Goal: Transaction & Acquisition: Purchase product/service

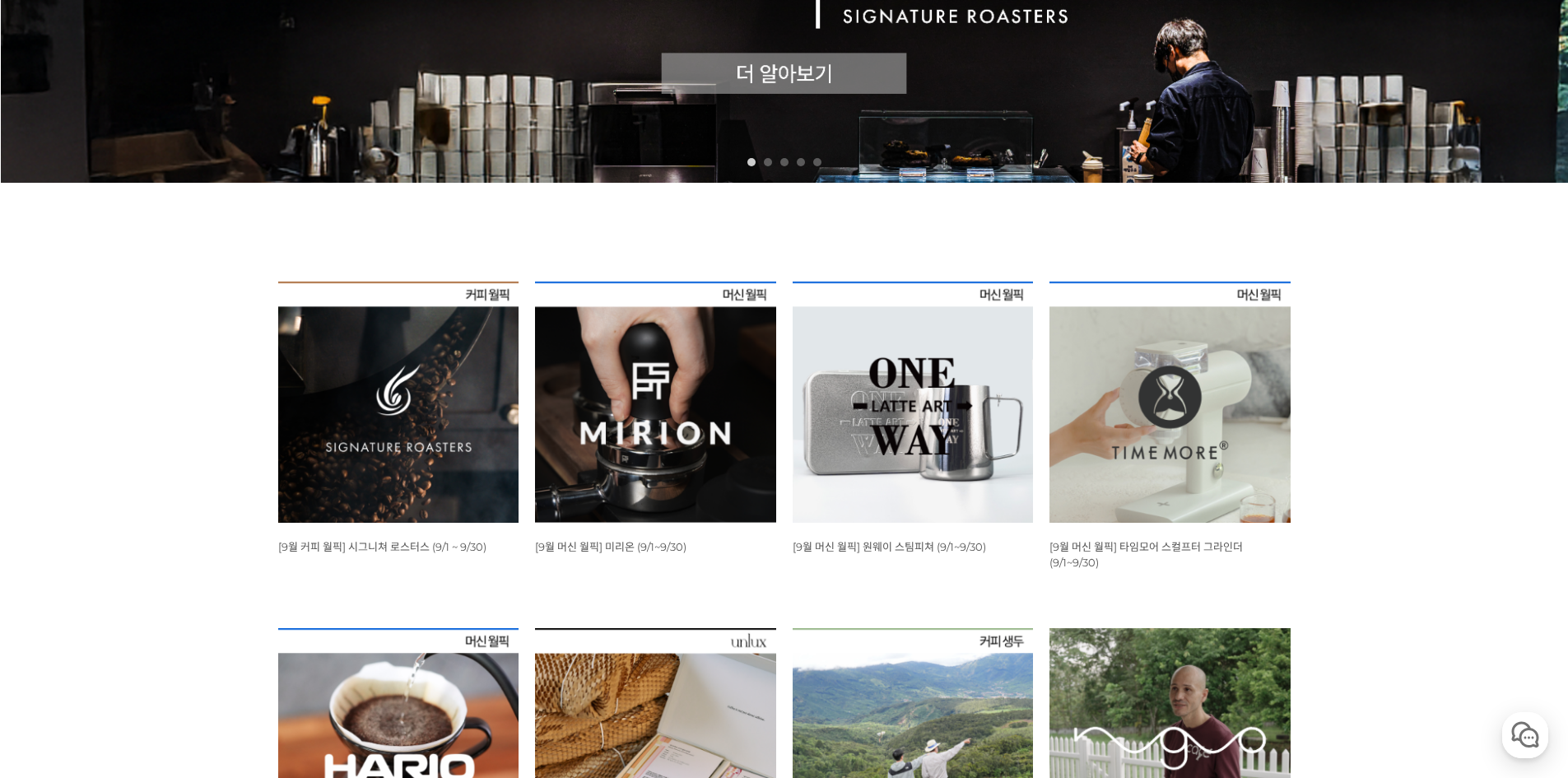
scroll to position [549, 0]
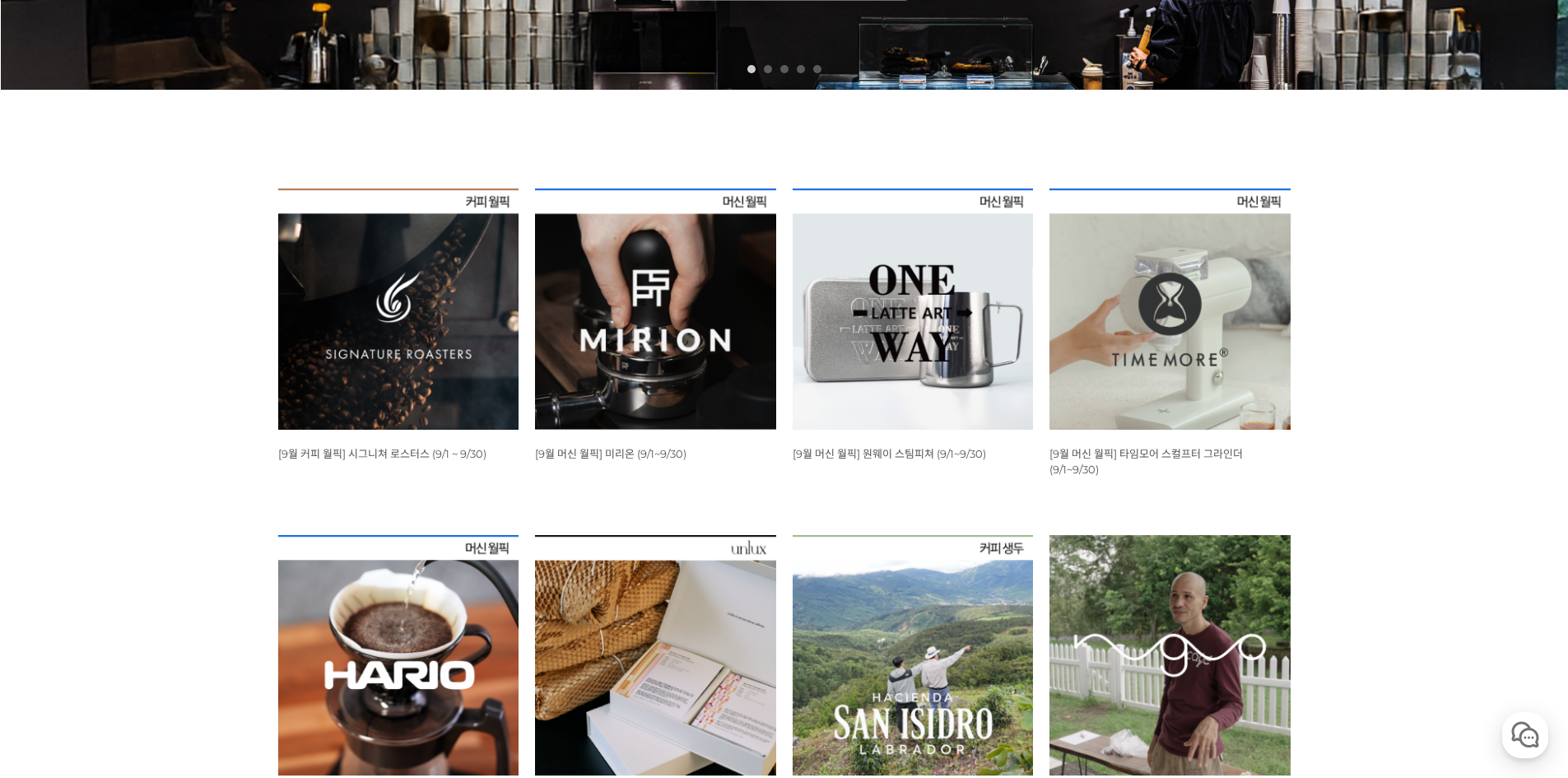
click at [1103, 409] on img at bounding box center [1170, 308] width 241 height 241
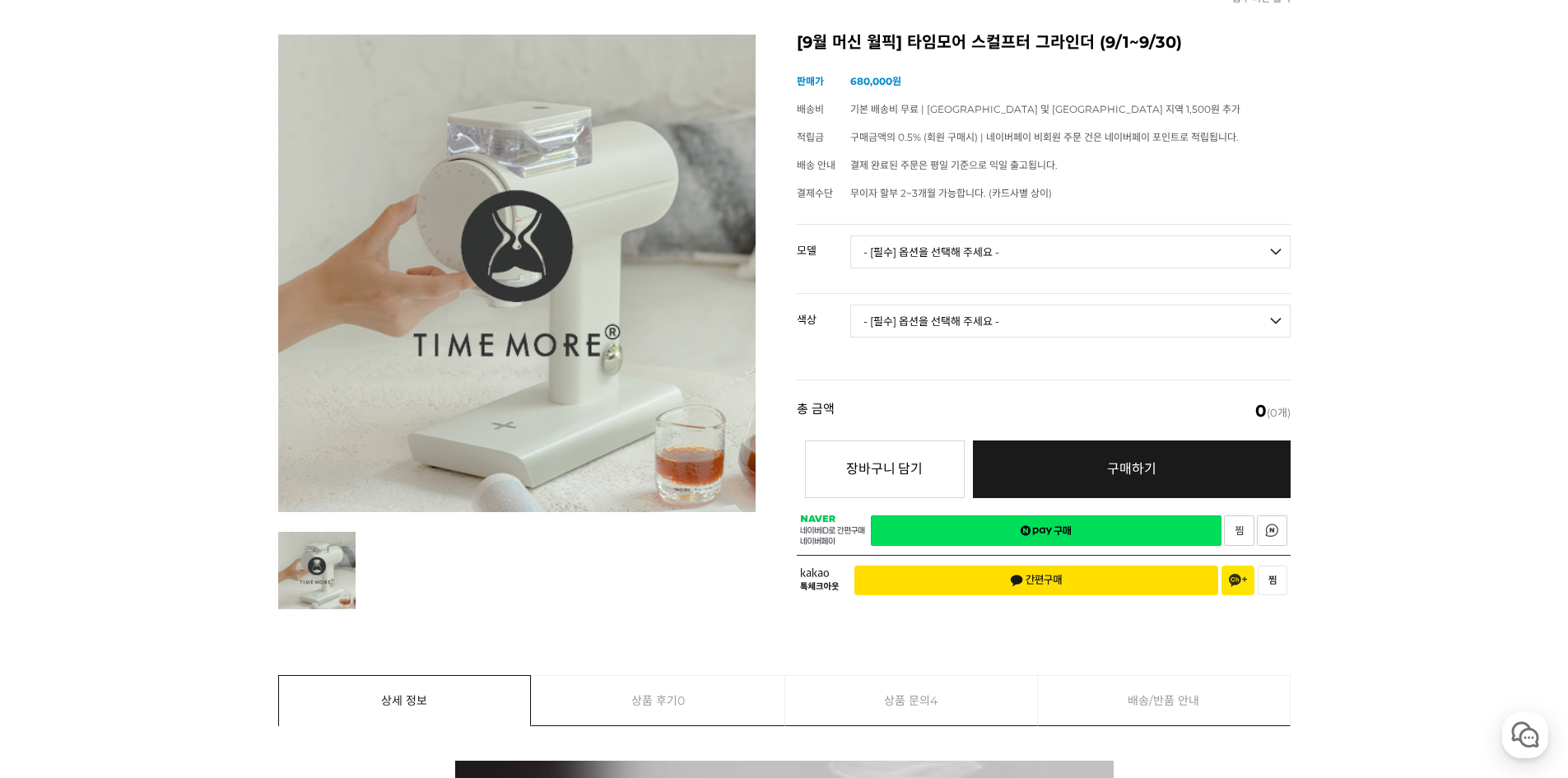
scroll to position [274, 0]
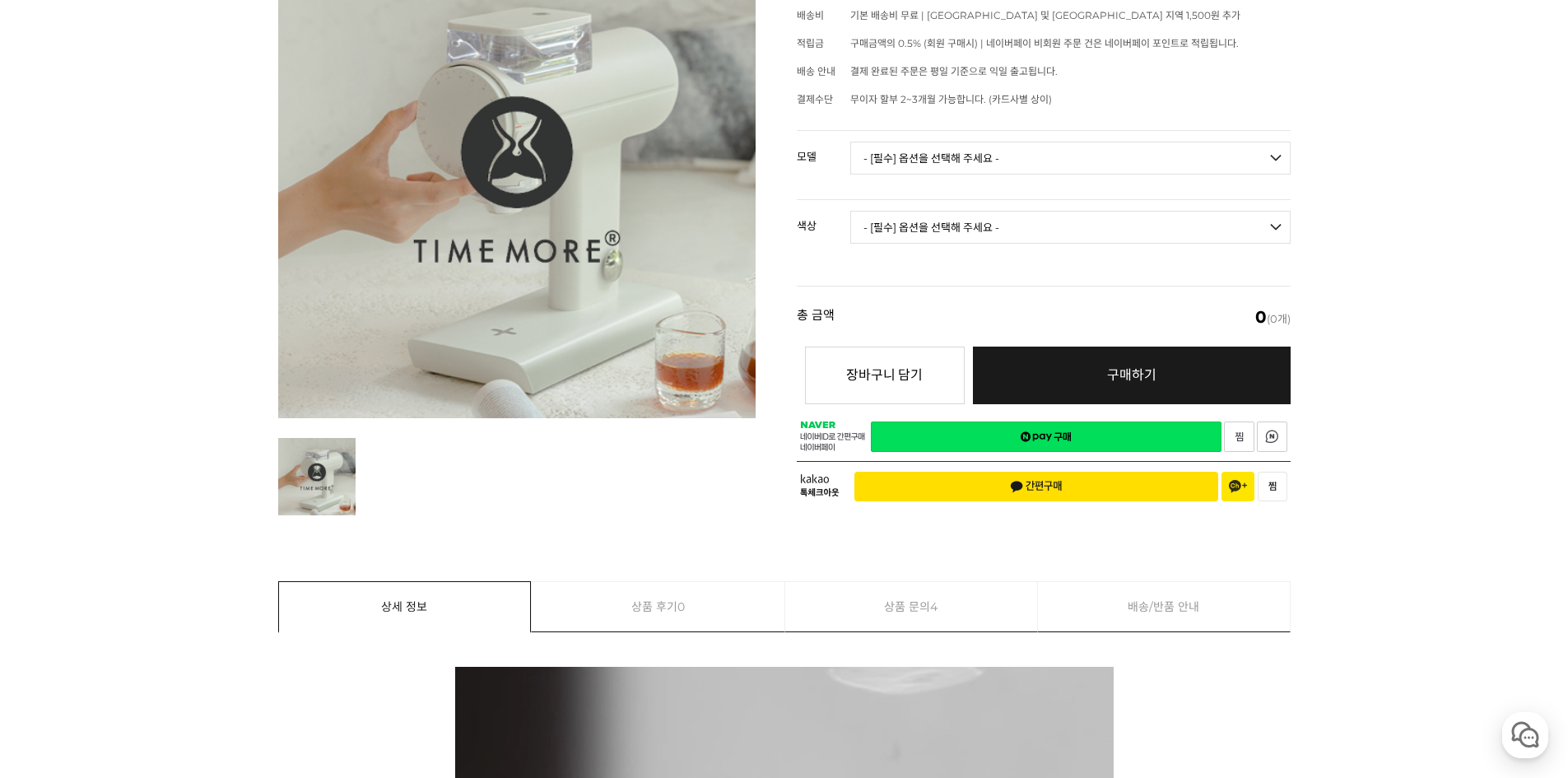
click at [1015, 162] on select "- [필수] 옵션을 선택해 주세요 - ------------------- 078S 064S" at bounding box center [1070, 158] width 440 height 33
select select "078S"
click at [850, 142] on select "- [필수] 옵션을 선택해 주세요 - ------------------- 078S 064S" at bounding box center [1070, 158] width 440 height 33
click at [978, 225] on select "- [필수] 옵션을 선택해 주세요 - ------------------- 블랙 화이트" at bounding box center [1070, 227] width 440 height 33
select select "블랙"
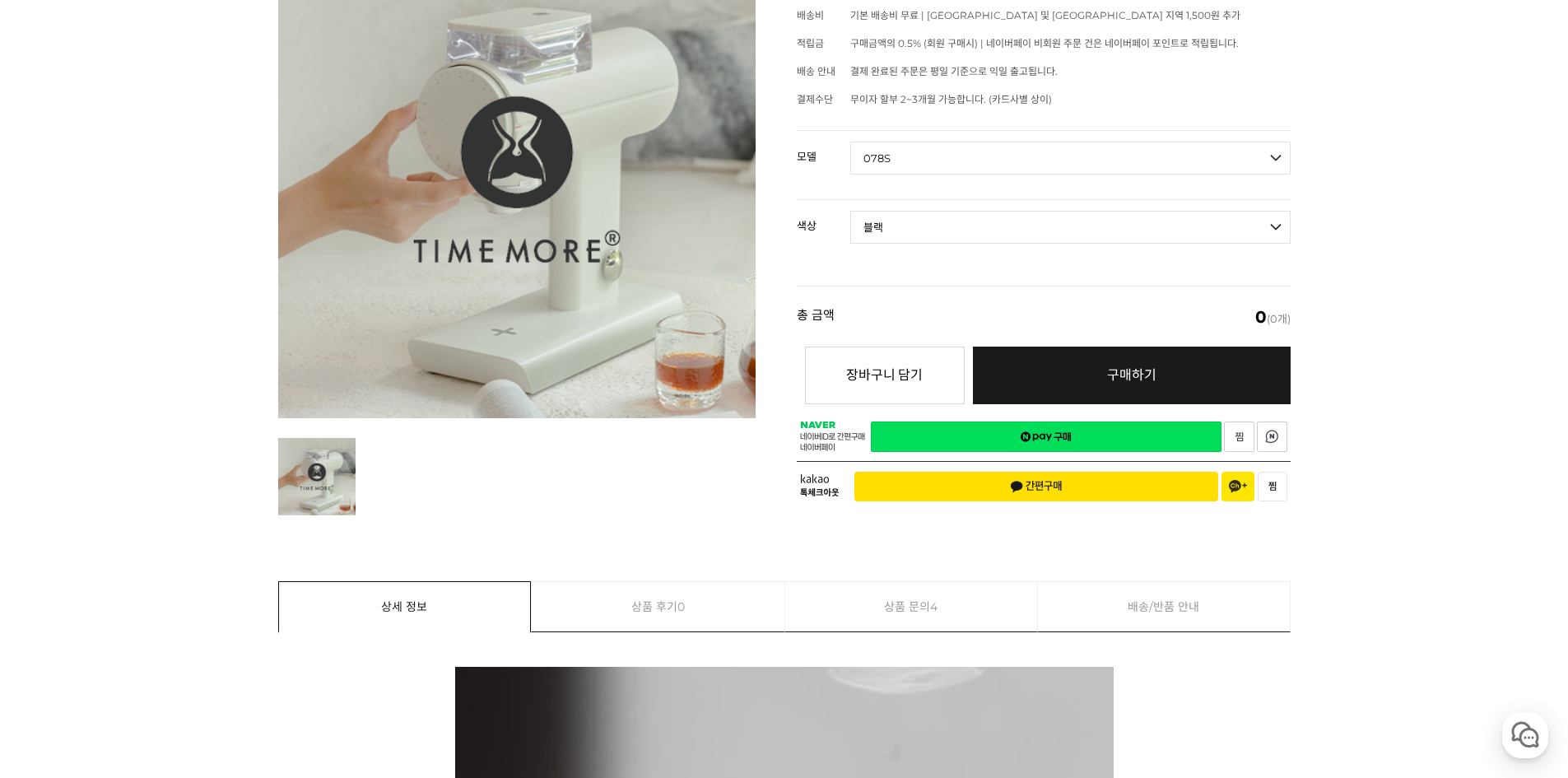
click at [850, 211] on select "- [필수] 옵션을 선택해 주세요 - ------------------- 블랙 화이트" at bounding box center [1070, 227] width 440 height 33
select select "*"
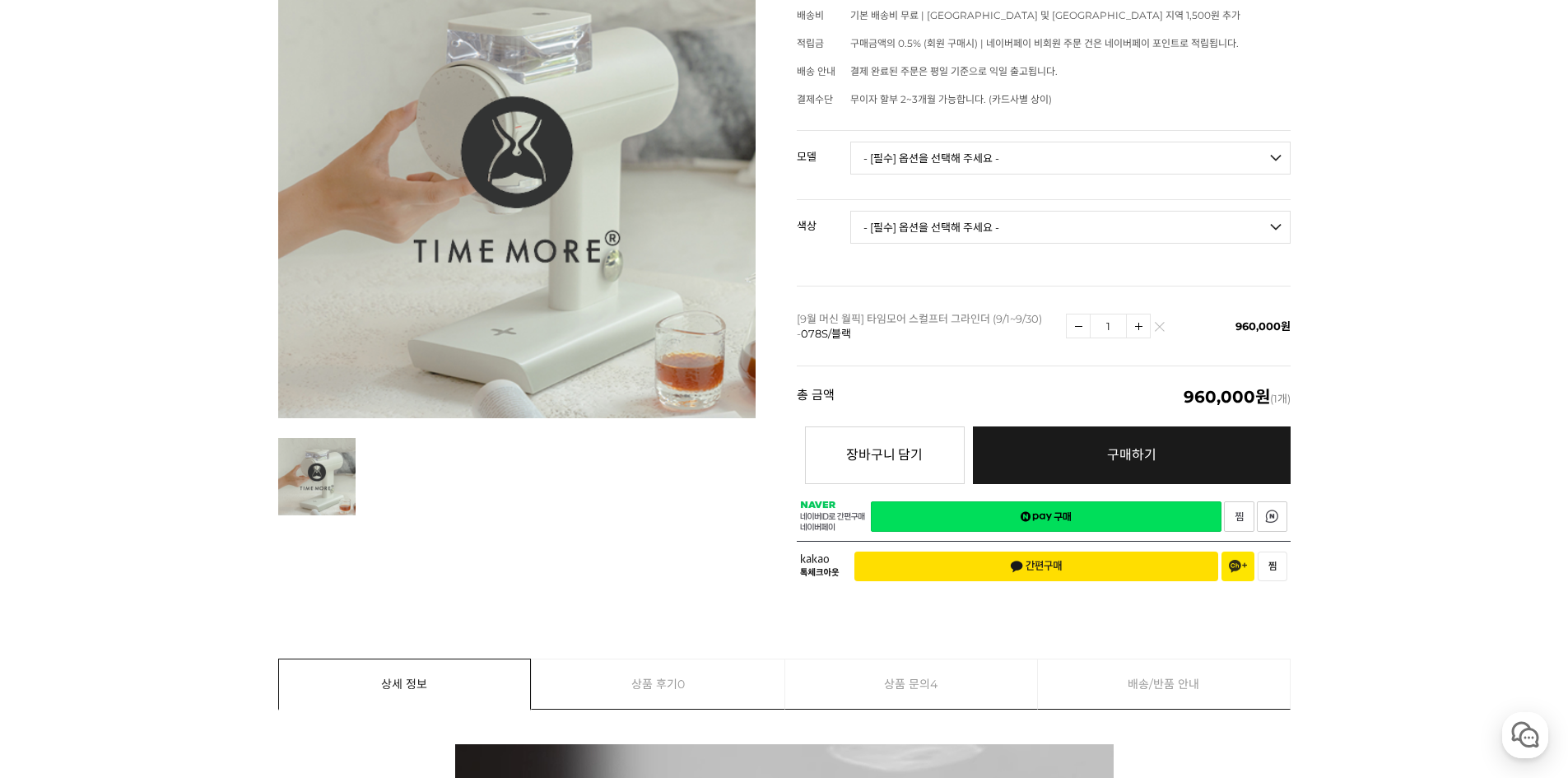
click at [970, 161] on select "- [필수] 옵션을 선택해 주세요 - ------------------- 078S 064S" at bounding box center [1070, 158] width 440 height 33
select select "064S"
click at [850, 142] on select "- [필수] 옵션을 선택해 주세요 - ------------------- 078S 064S" at bounding box center [1070, 158] width 440 height 33
click at [967, 221] on select "- [필수] 옵션을 선택해 주세요 - ------------------- 블랙 화이트" at bounding box center [1070, 227] width 440 height 33
select select "블랙"
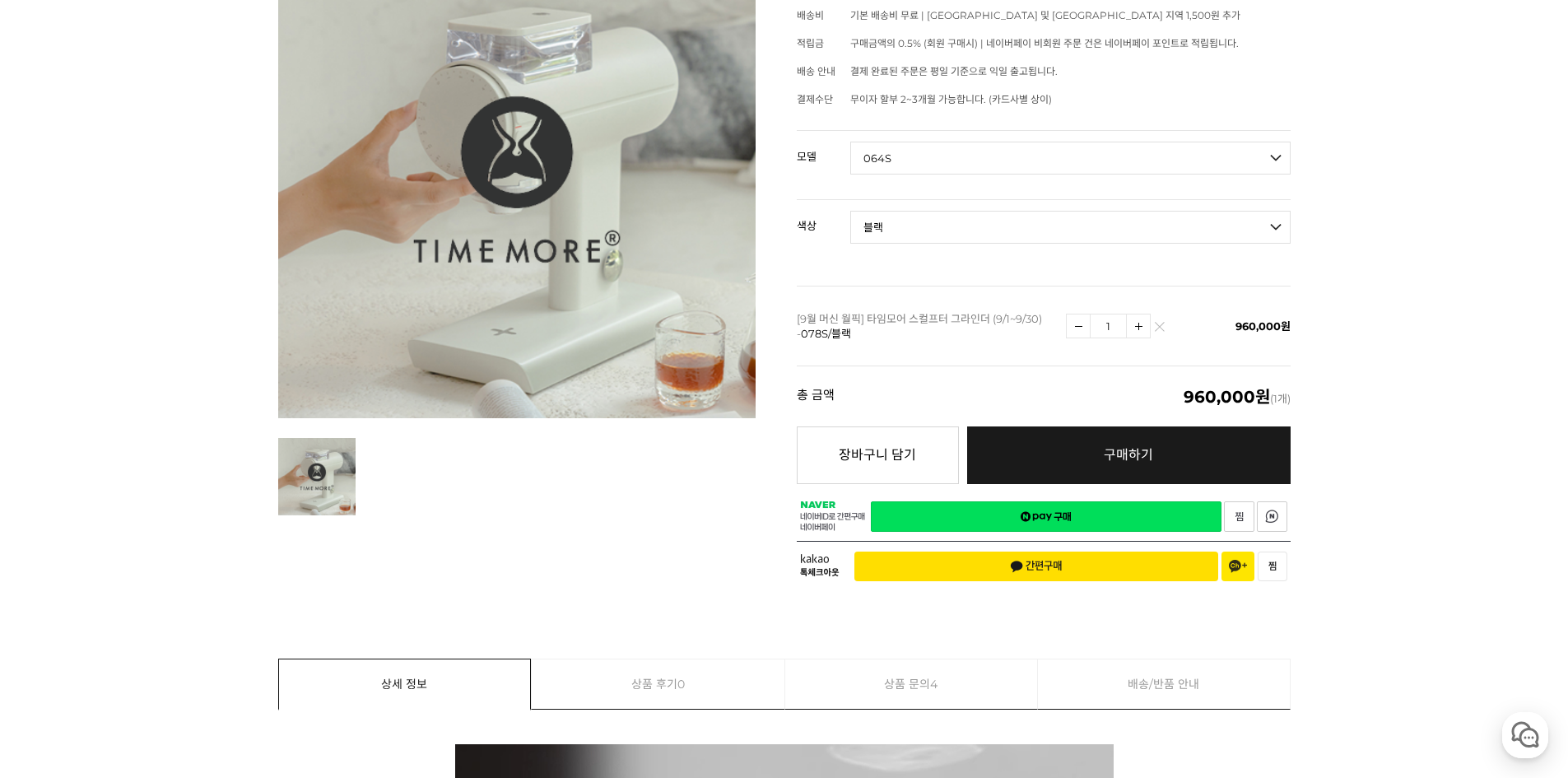
click at [850, 211] on select "- [필수] 옵션을 선택해 주세요 - ------------------- 블랙 화이트" at bounding box center [1070, 227] width 440 height 33
select select "*"
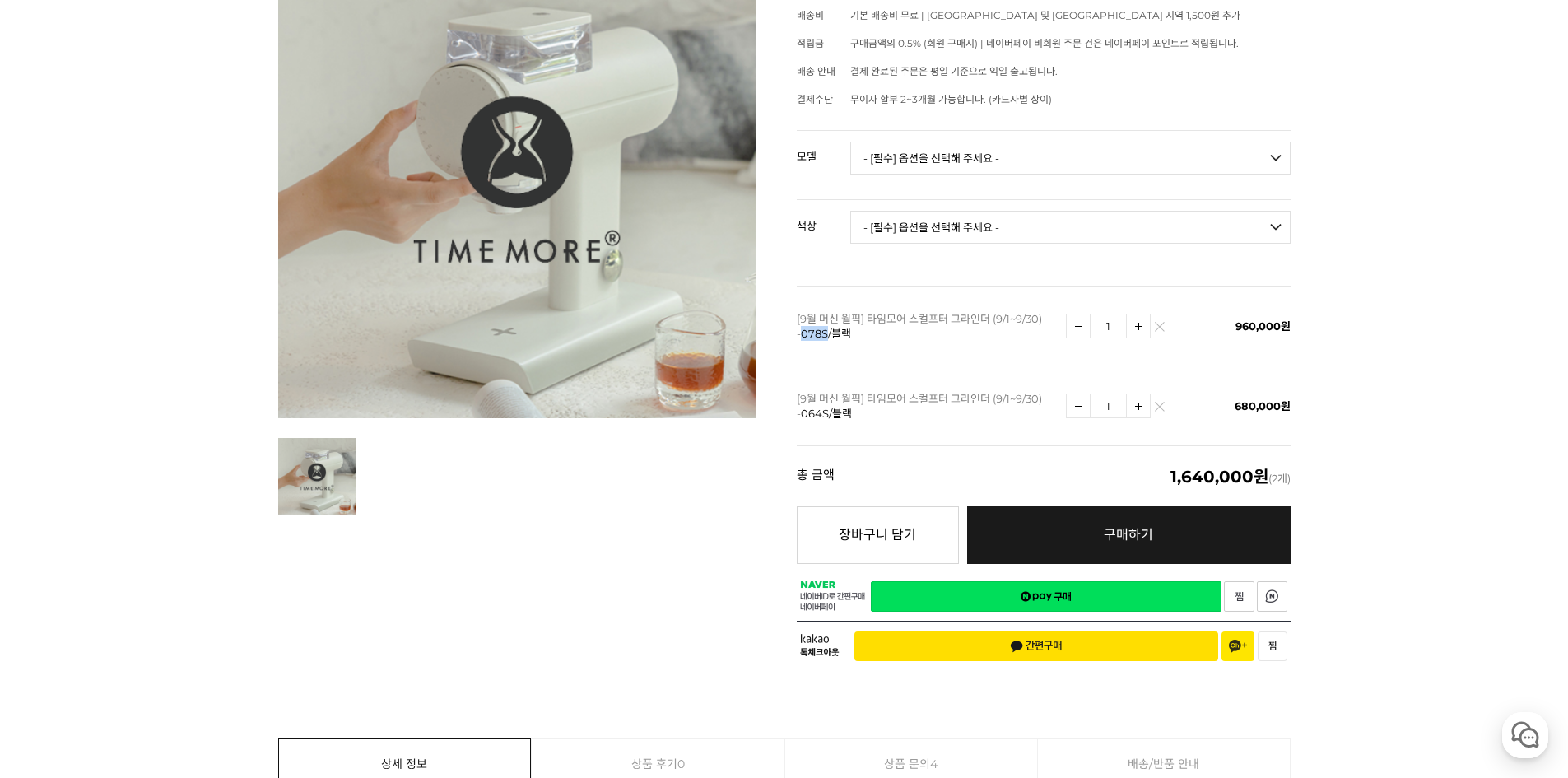
drag, startPoint x: 804, startPoint y: 334, endPoint x: 827, endPoint y: 334, distance: 23.0
click at [827, 334] on span "078S/블랙" at bounding box center [825, 333] width 50 height 13
copy span "078S"
